Goal: Information Seeking & Learning: Find contact information

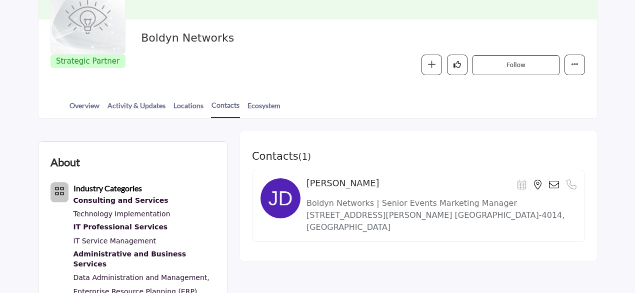
scroll to position [219, 0]
click at [289, 169] on div "Contacts ( 1 ) [PERSON_NAME]" at bounding box center [419, 196] width 358 height 131
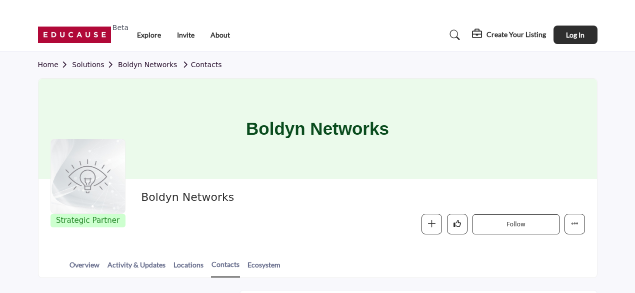
scroll to position [0, 0]
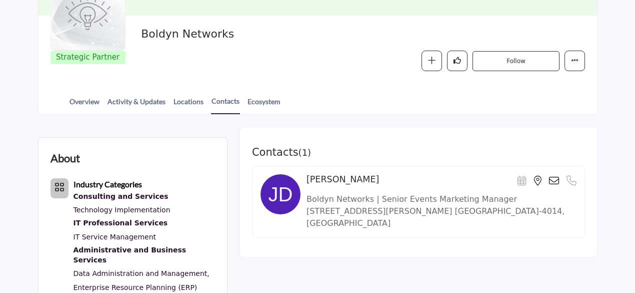
scroll to position [223, 0]
click at [328, 193] on p "Boldyn Networks | Senior Events Marketing Manager" at bounding box center [442, 199] width 270 height 12
drag, startPoint x: 322, startPoint y: 134, endPoint x: 306, endPoint y: 137, distance: 15.7
click at [307, 205] on p "[STREET_ADDRESS][PERSON_NAME] [GEOGRAPHIC_DATA]-4014, [GEOGRAPHIC_DATA]" at bounding box center [442, 217] width 270 height 24
